Goal: Task Accomplishment & Management: Use online tool/utility

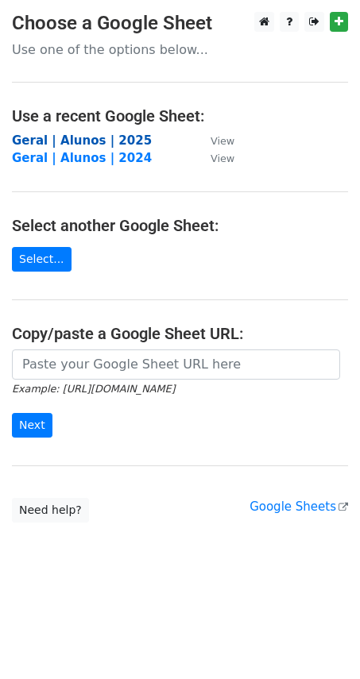
click at [71, 141] on strong "Geral | Alunos | 2025" at bounding box center [82, 140] width 140 height 14
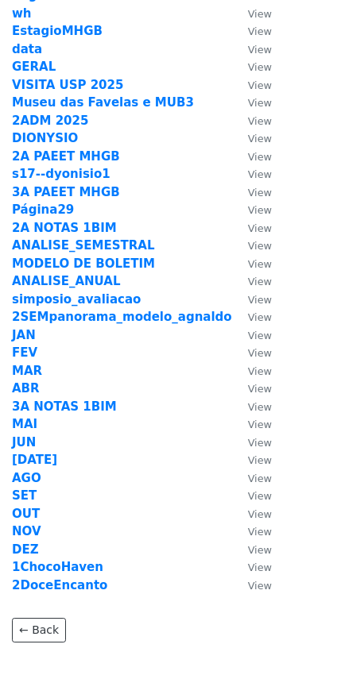
scroll to position [267, 0]
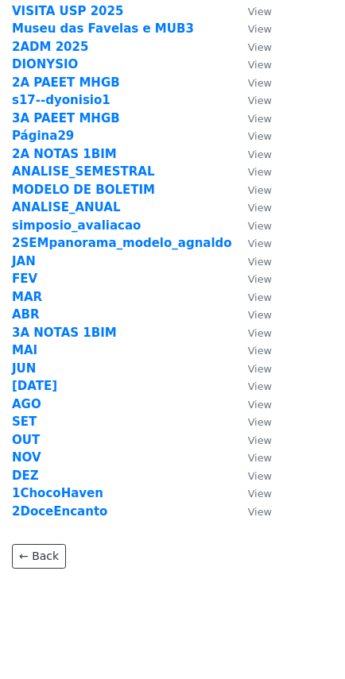
click at [65, 486] on strong "1ChocoHaven" at bounding box center [57, 493] width 91 height 14
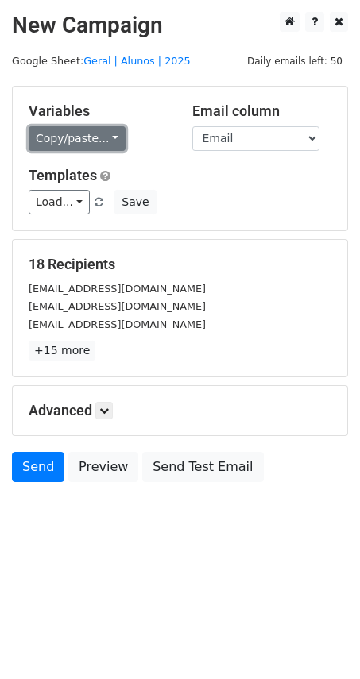
click at [98, 135] on link "Copy/paste..." at bounding box center [77, 138] width 97 height 25
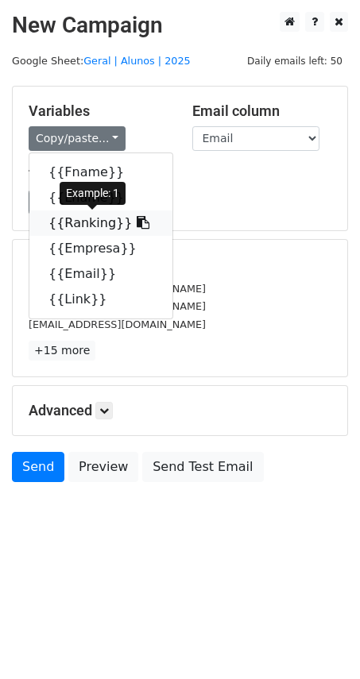
click at [129, 226] on link "{{Ranking}}" at bounding box center [100, 222] width 143 height 25
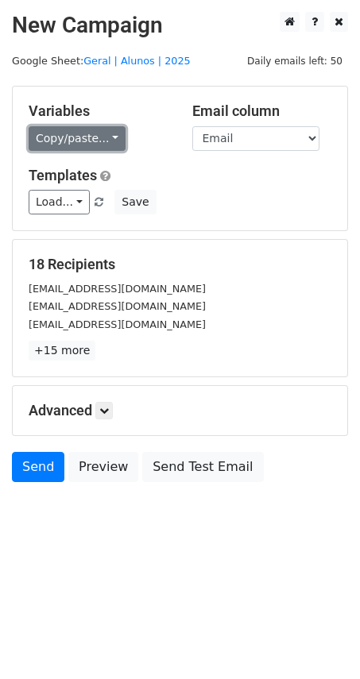
click at [103, 141] on link "Copy/paste..." at bounding box center [77, 138] width 97 height 25
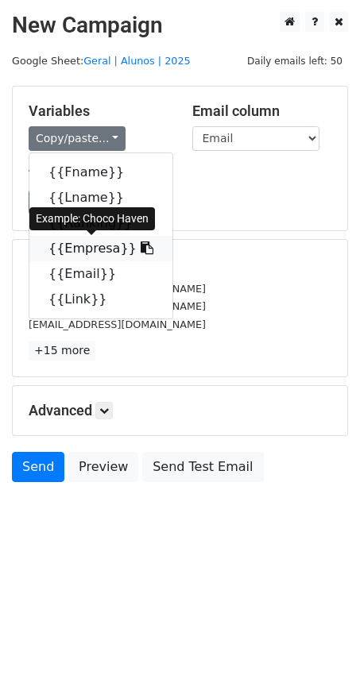
click at [114, 252] on link "{{Empresa}}" at bounding box center [100, 248] width 143 height 25
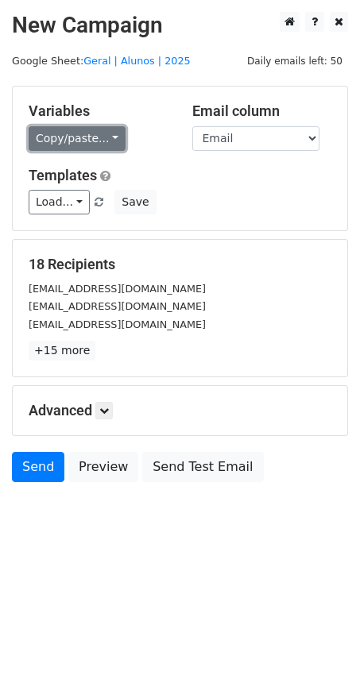
click at [100, 143] on link "Copy/paste..." at bounding box center [77, 138] width 97 height 25
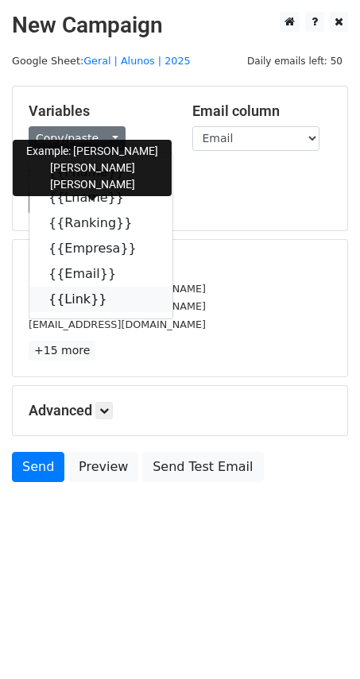
click at [84, 302] on link "{{Link}}" at bounding box center [100, 299] width 143 height 25
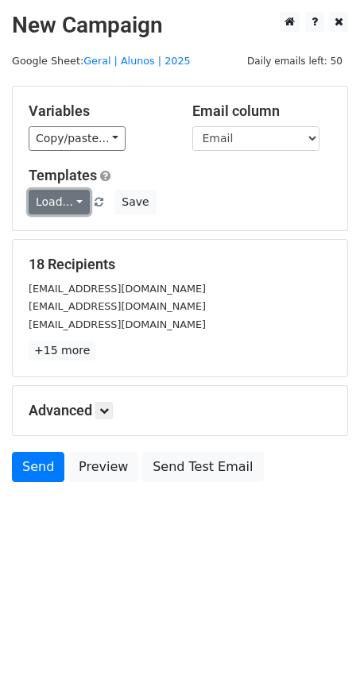
click at [67, 202] on link "Load..." at bounding box center [59, 202] width 61 height 25
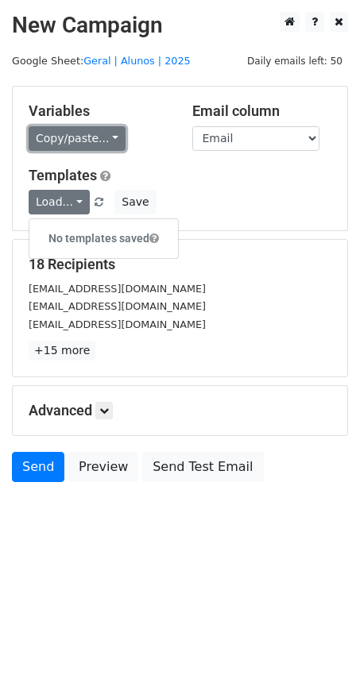
click at [102, 145] on link "Copy/paste..." at bounding box center [77, 138] width 97 height 25
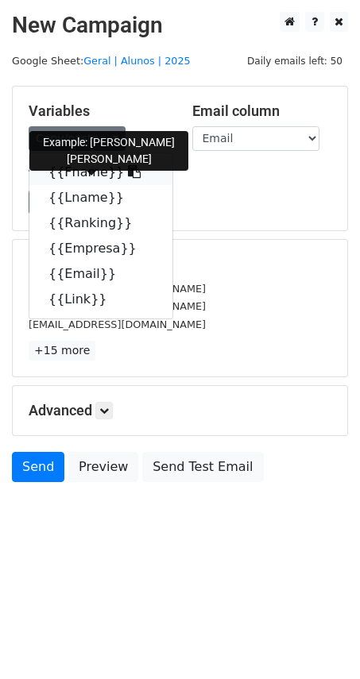
click at [91, 172] on link "{{Fname}}" at bounding box center [100, 172] width 143 height 25
